Goal: Check status

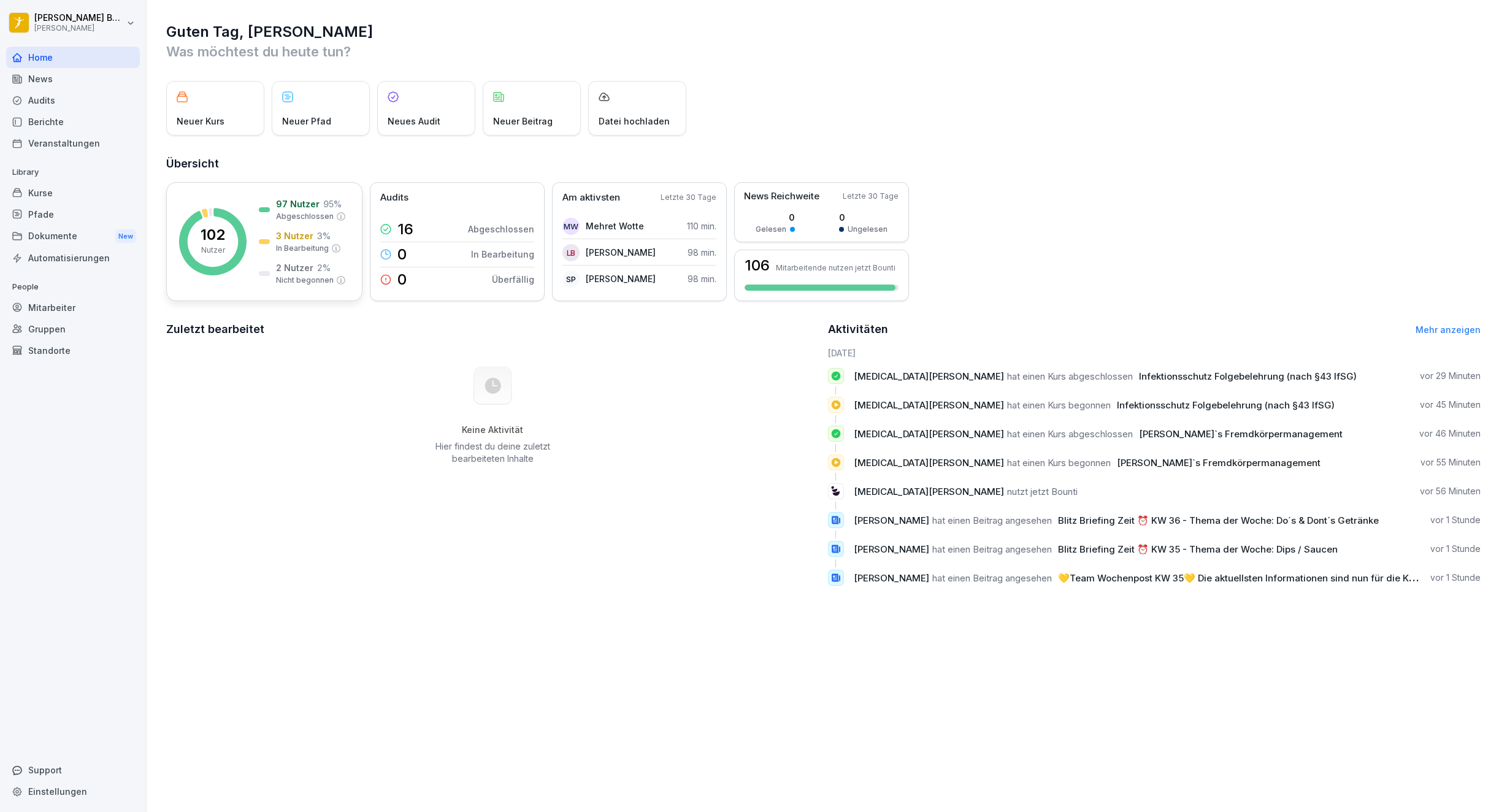
click at [219, 247] on p "Nutzer" at bounding box center [212, 250] width 24 height 11
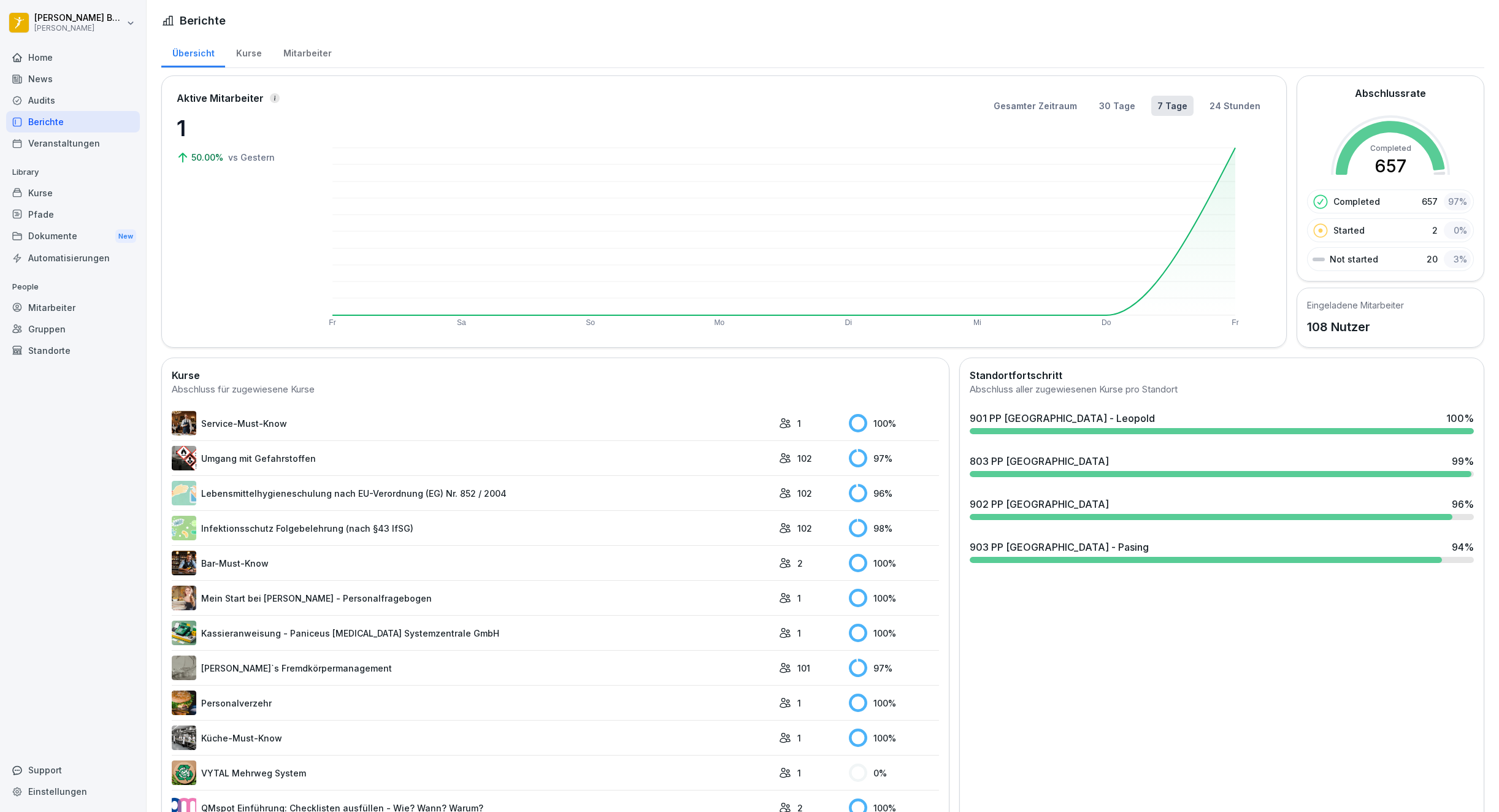
click at [1094, 555] on div "903 PP [GEOGRAPHIC_DATA] - Pasing 94 %" at bounding box center [1222, 551] width 514 height 33
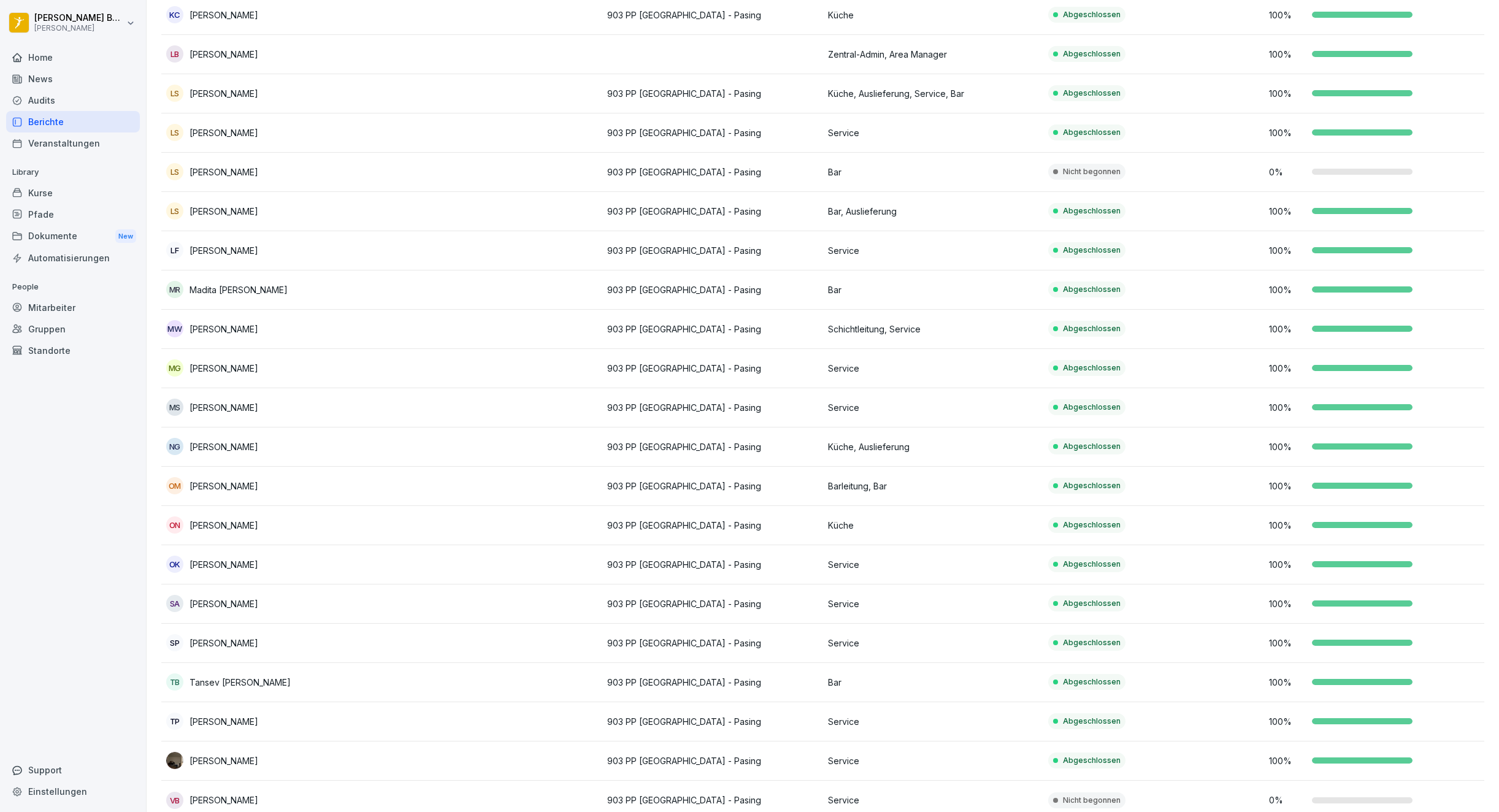
scroll to position [365, 0]
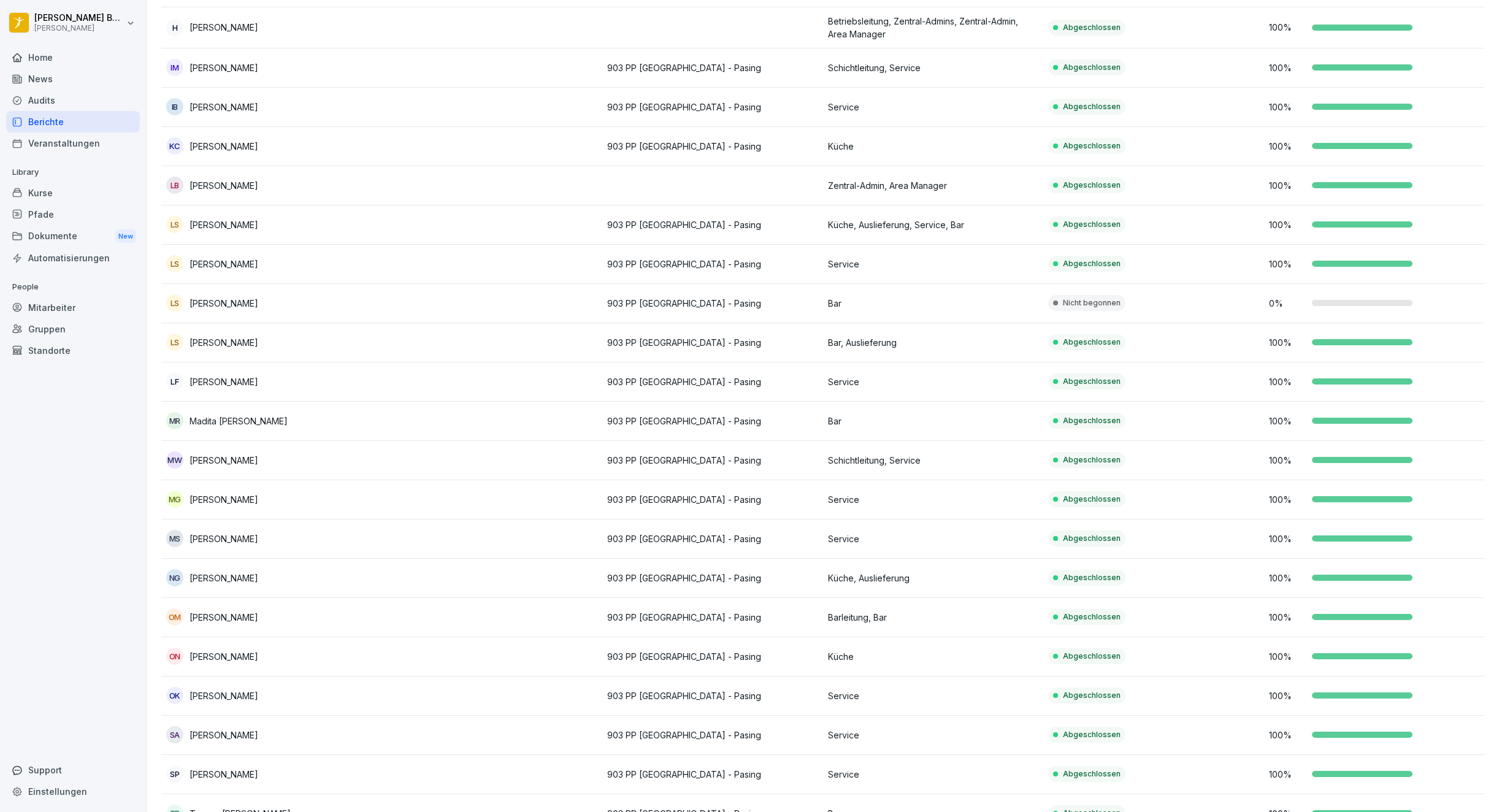
click at [553, 300] on td at bounding box center [492, 303] width 221 height 40
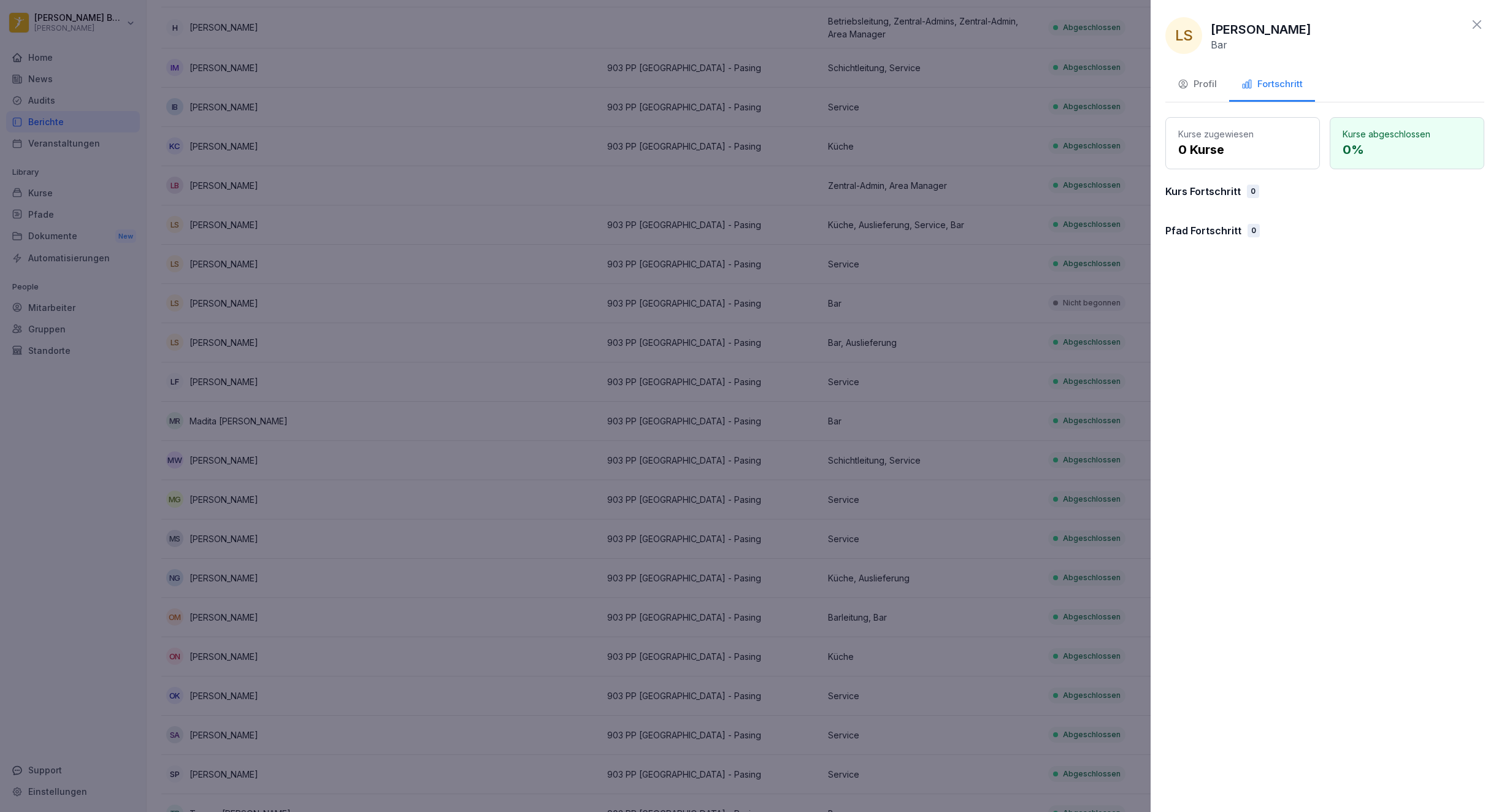
click at [553, 300] on div at bounding box center [749, 406] width 1499 height 812
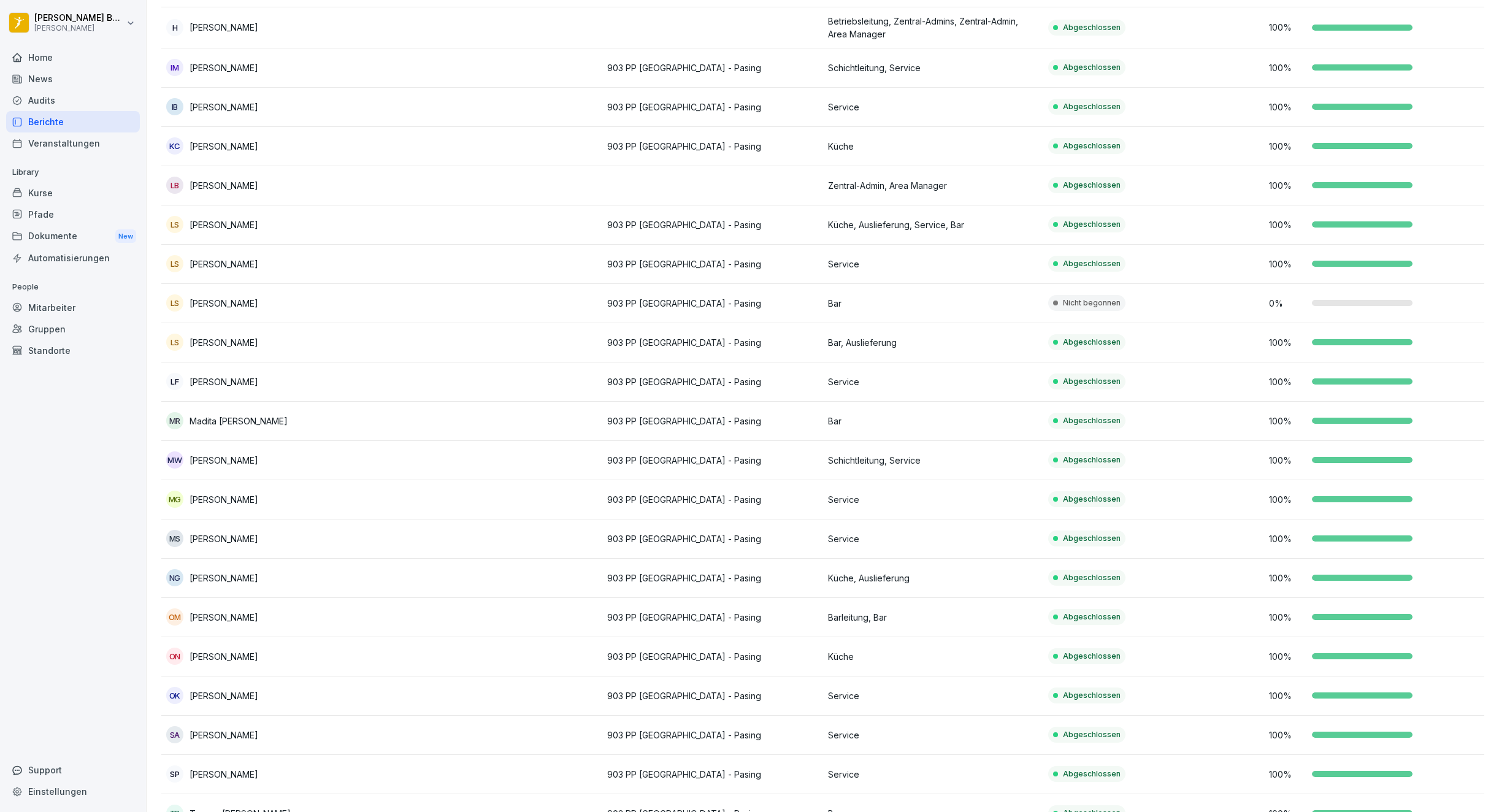
scroll to position [526, 0]
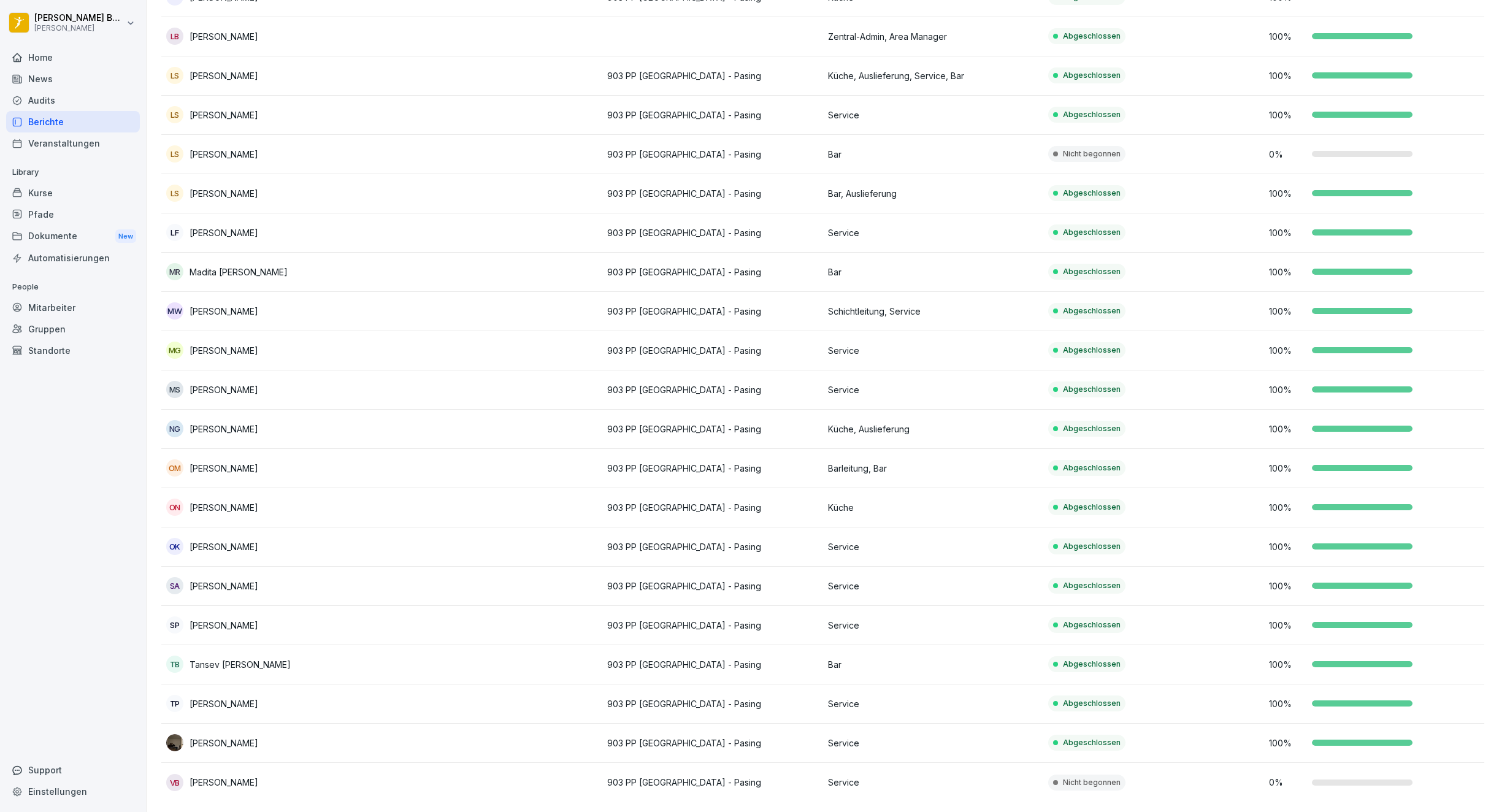
click at [555, 780] on td at bounding box center [492, 782] width 221 height 40
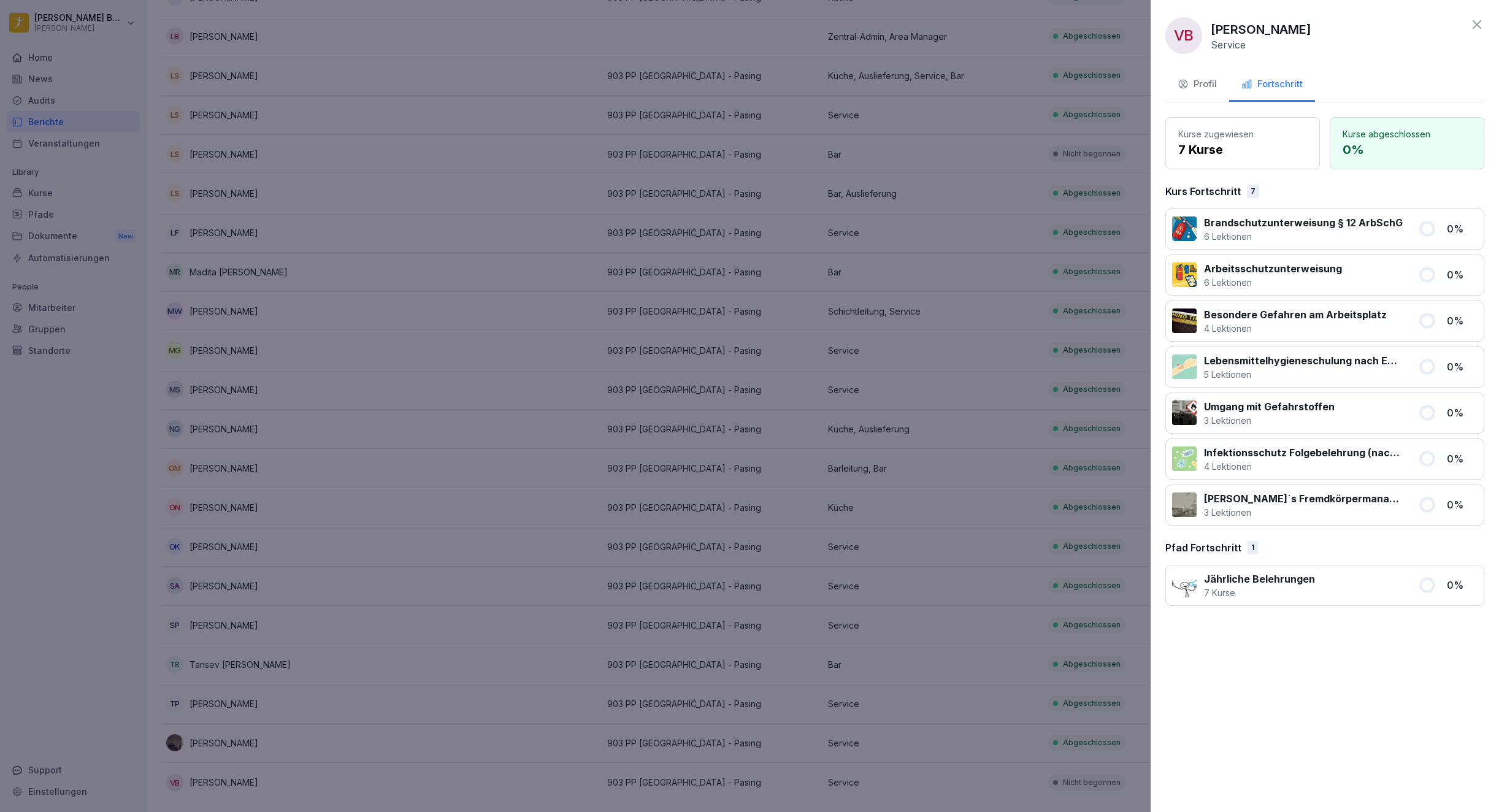
click at [627, 517] on div at bounding box center [749, 406] width 1499 height 812
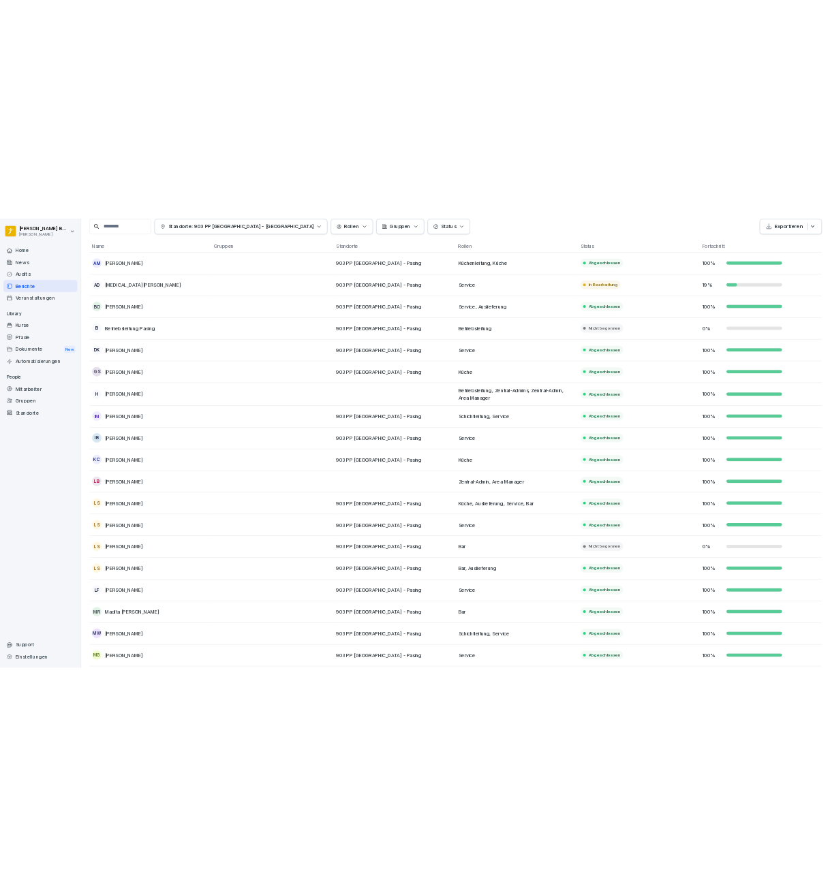
scroll to position [0, 0]
